Goal: Transaction & Acquisition: Purchase product/service

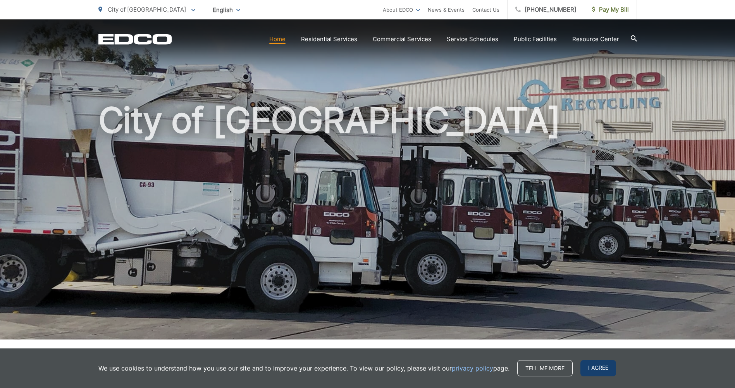
click at [586, 364] on span "I agree" at bounding box center [599, 368] width 36 height 16
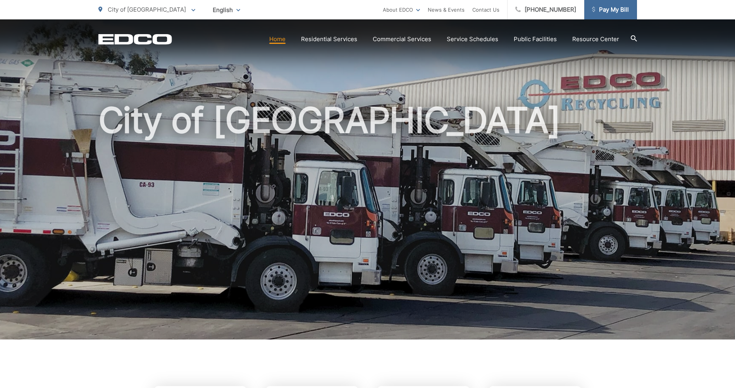
click at [599, 10] on span "Pay My Bill" at bounding box center [610, 9] width 37 height 9
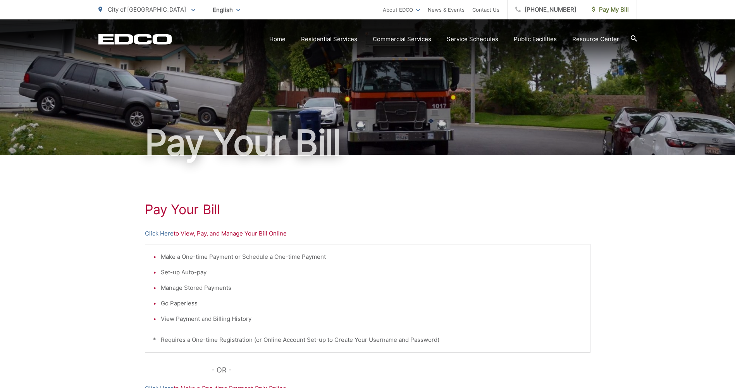
click at [228, 230] on p "Click Here to View, Pay, and Manage Your Bill Online" at bounding box center [368, 233] width 446 height 9
click at [165, 232] on link "Click Here" at bounding box center [159, 233] width 29 height 9
